Goal: Information Seeking & Learning: Learn about a topic

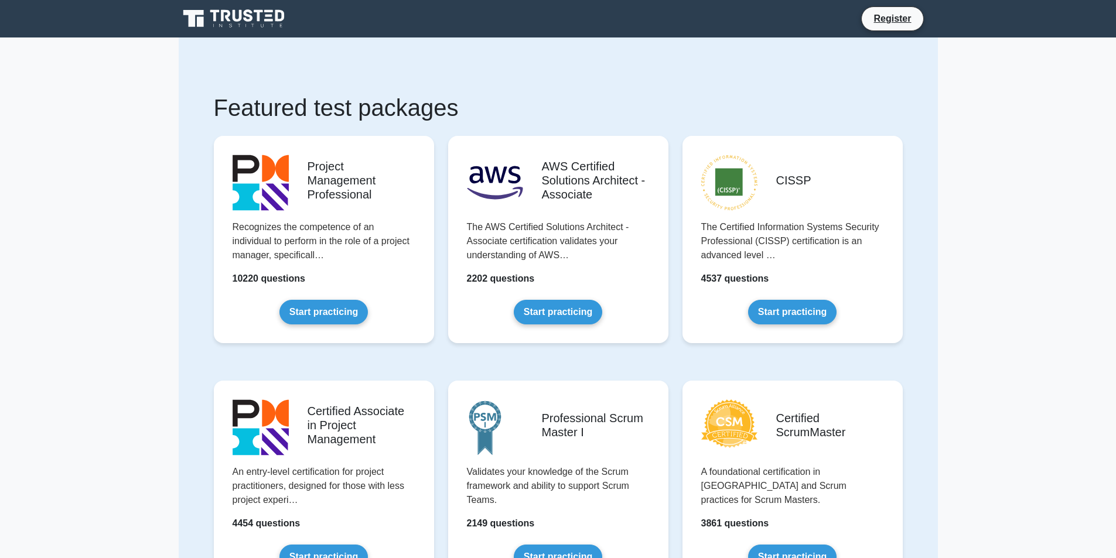
click at [200, 8] on icon at bounding box center [235, 19] width 112 height 22
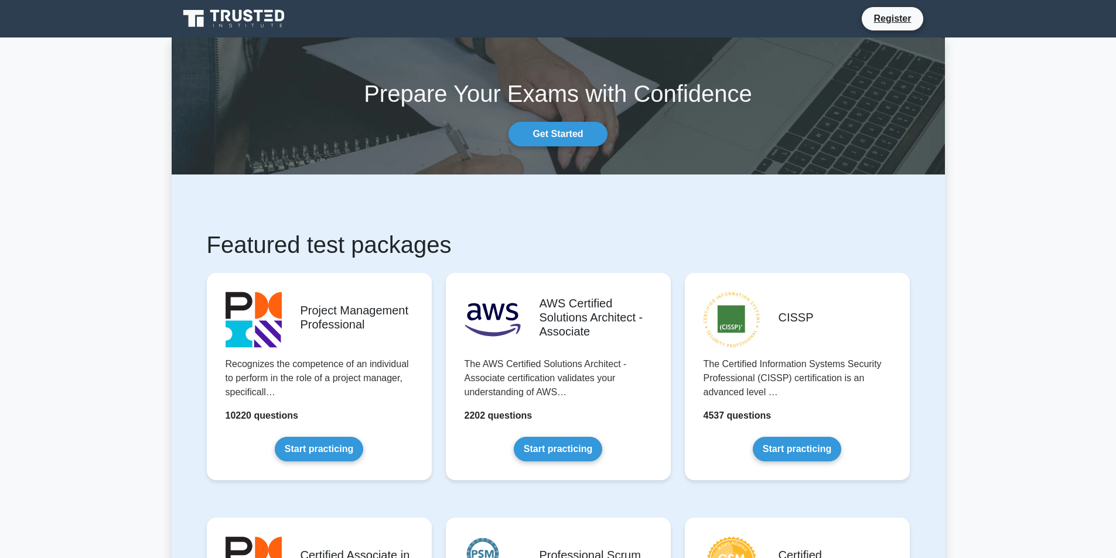
click at [201, 11] on icon at bounding box center [193, 18] width 21 height 17
click at [519, 127] on link "Get Started" at bounding box center [558, 134] width 98 height 25
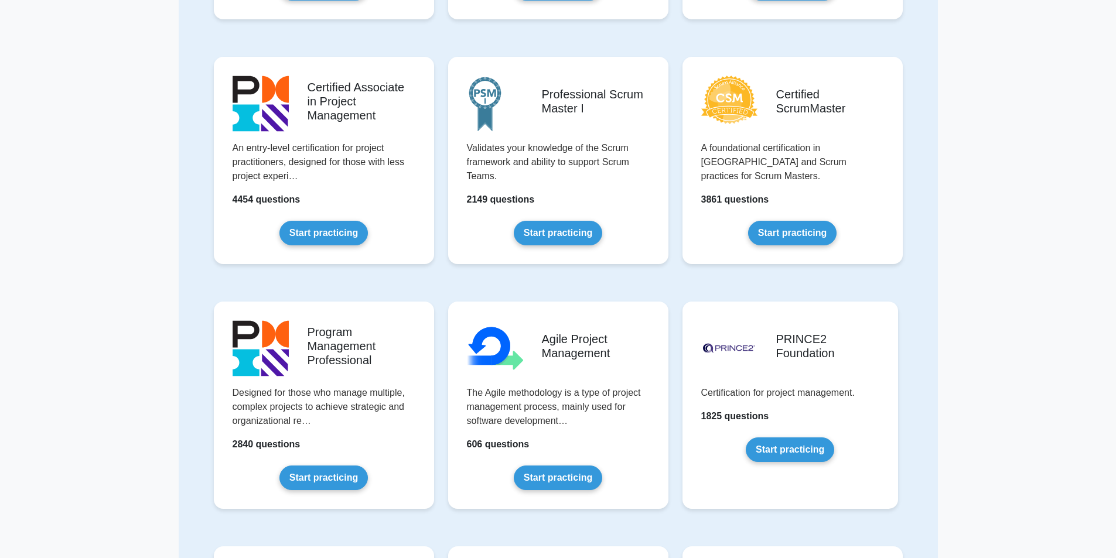
scroll to position [366, 0]
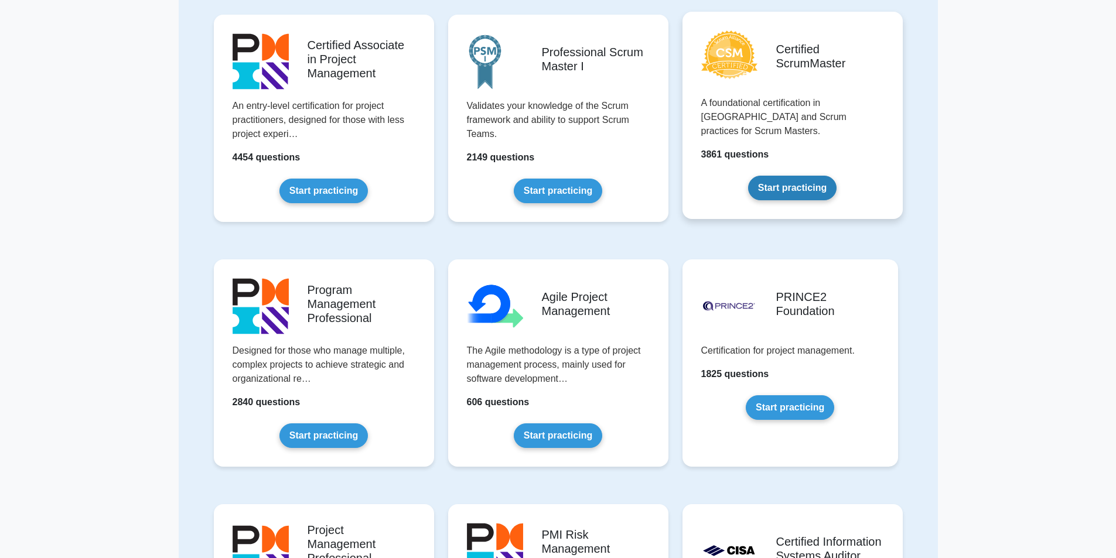
click at [757, 176] on link "Start practicing" at bounding box center [792, 188] width 88 height 25
